Goal: Navigation & Orientation: Understand site structure

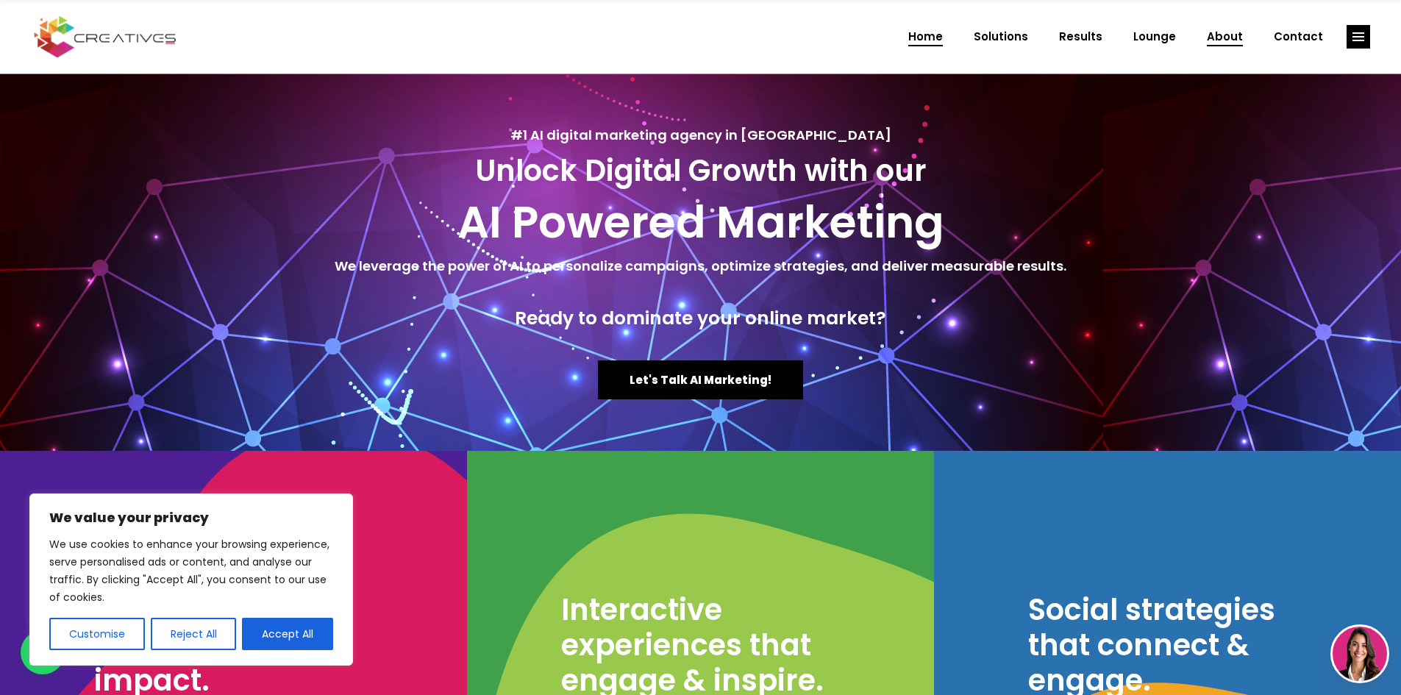
click at [1234, 37] on span "About" at bounding box center [1224, 37] width 36 height 38
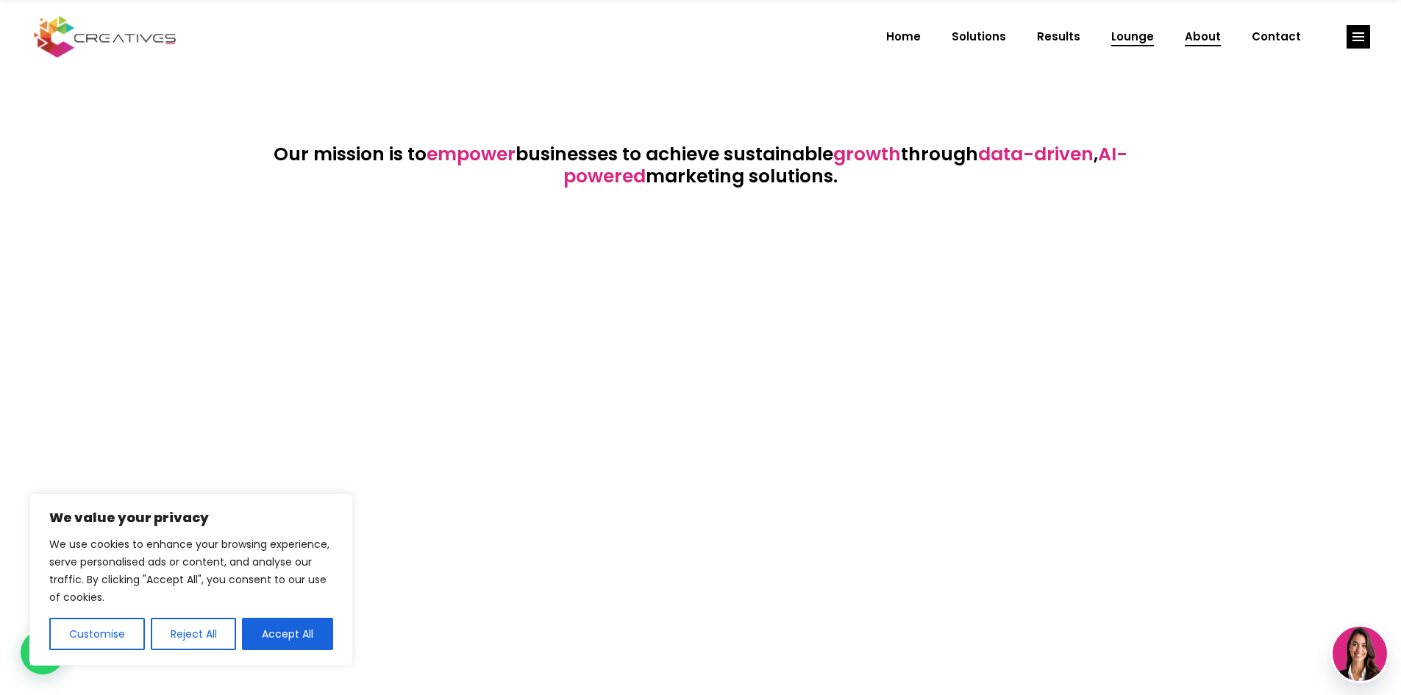
click at [1143, 29] on span "Lounge" at bounding box center [1132, 37] width 43 height 38
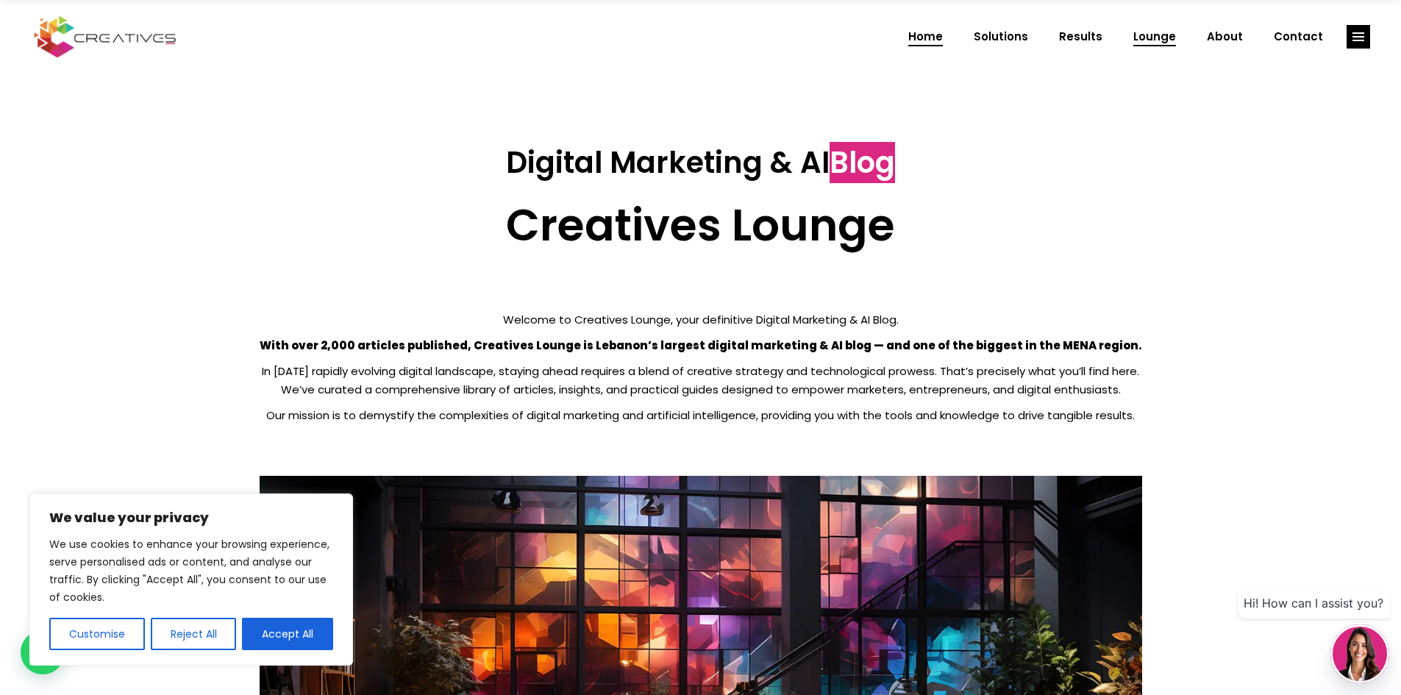
click at [923, 36] on span "Home" at bounding box center [925, 37] width 35 height 38
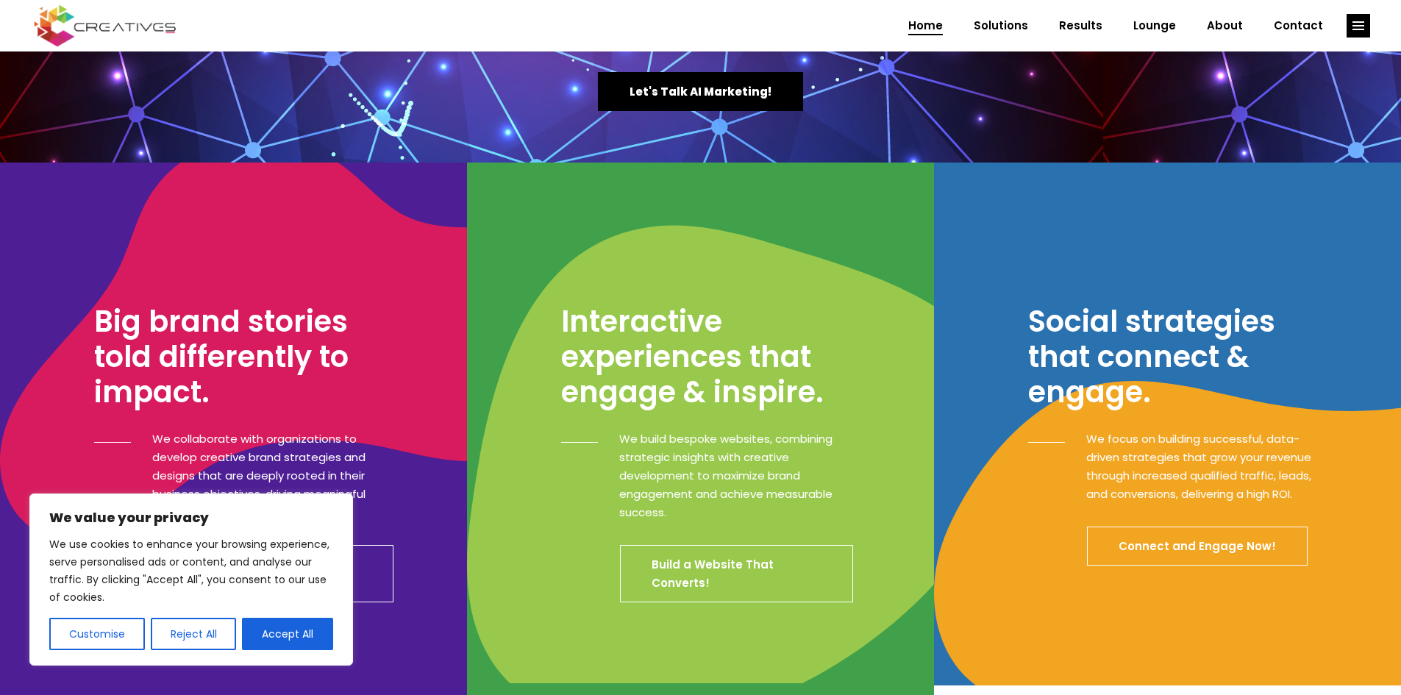
scroll to position [294, 0]
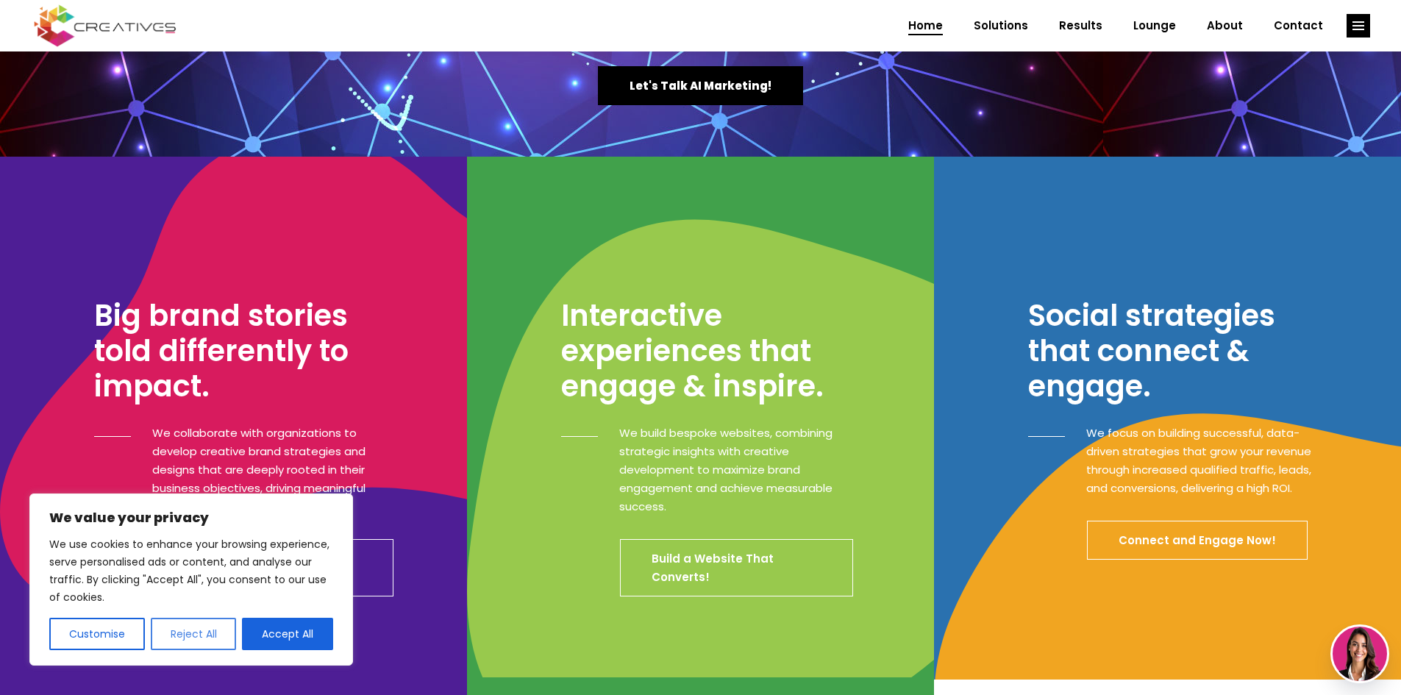
click at [176, 641] on button "Reject All" at bounding box center [194, 634] width 86 height 32
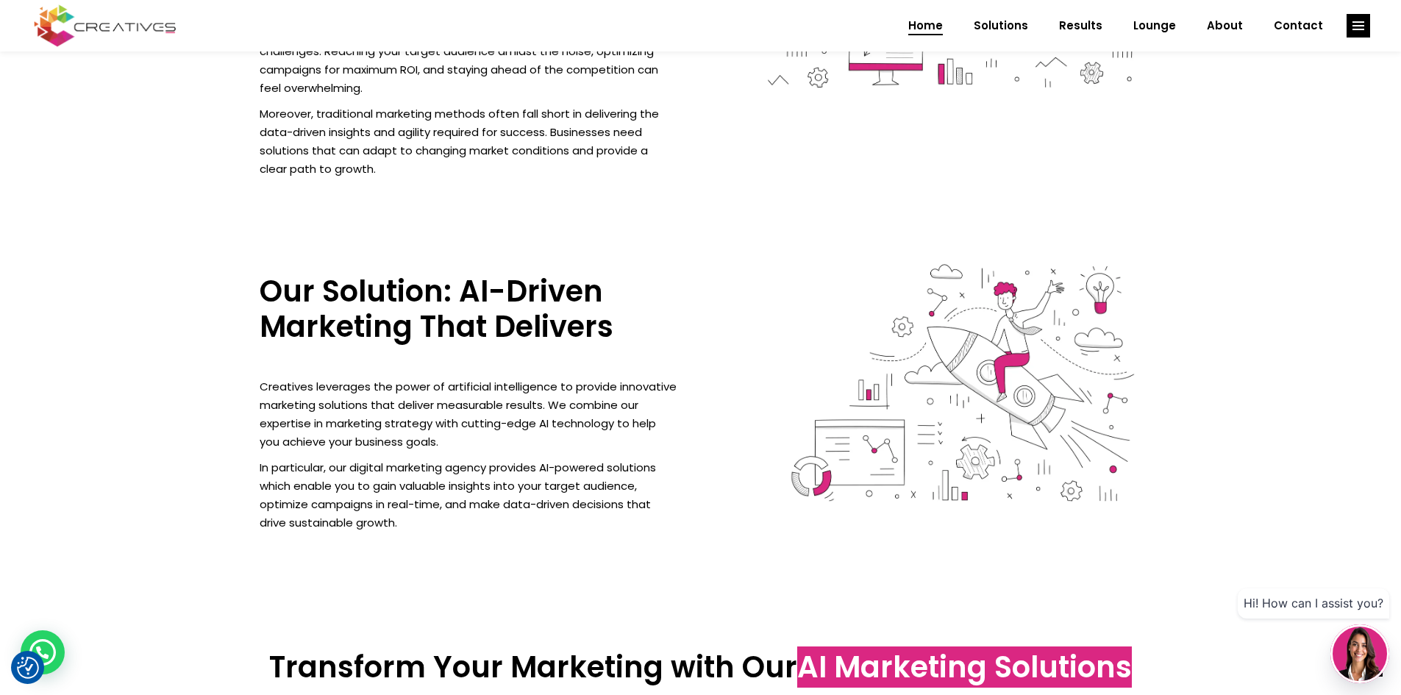
scroll to position [1250, 0]
